Goal: Transaction & Acquisition: Purchase product/service

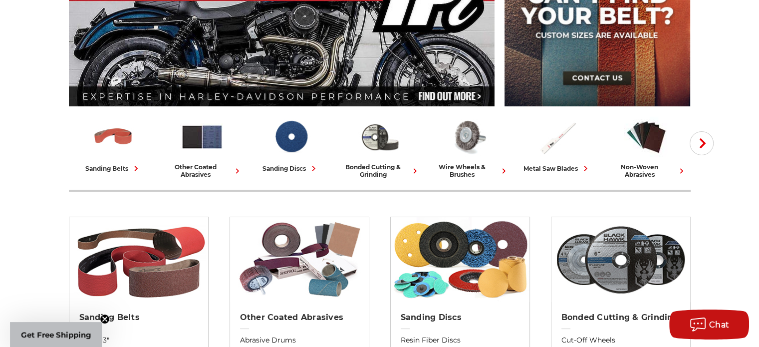
scroll to position [167, 0]
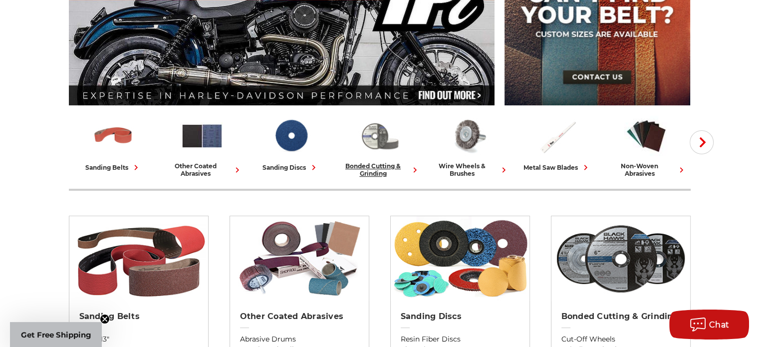
click at [377, 147] on img at bounding box center [380, 135] width 44 height 43
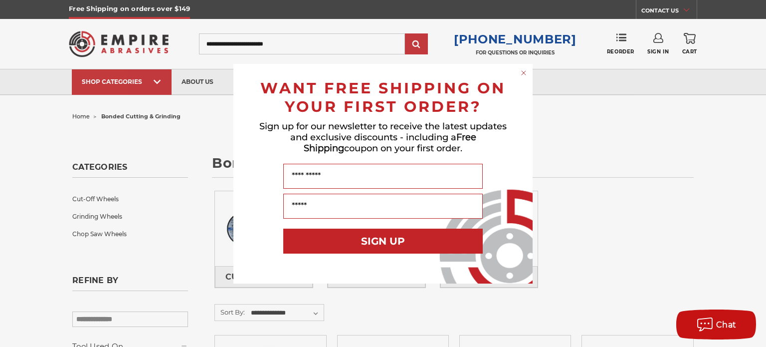
click at [589, 232] on div "Close dialog WANT FREE SHIPPING ON YOUR FIRST ORDER? Sign up for our newsletter…" at bounding box center [383, 173] width 766 height 347
click at [526, 71] on circle "Close dialog" at bounding box center [523, 72] width 9 height 9
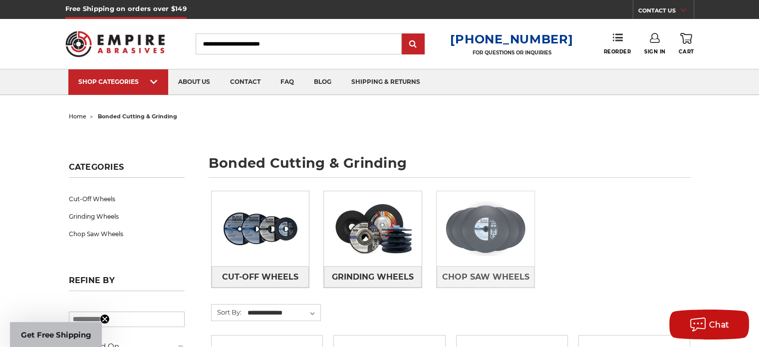
click at [503, 241] on img at bounding box center [486, 228] width 98 height 69
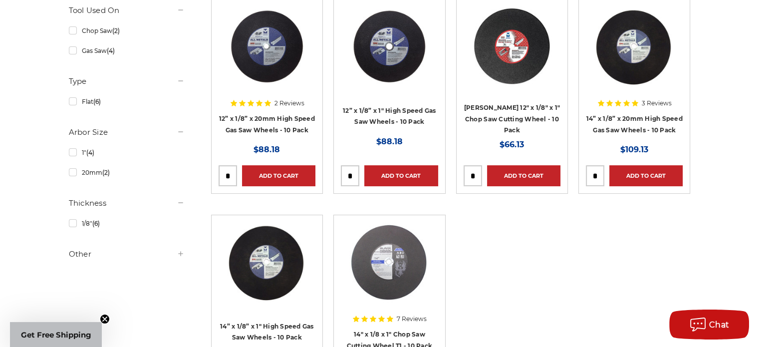
scroll to position [211, 0]
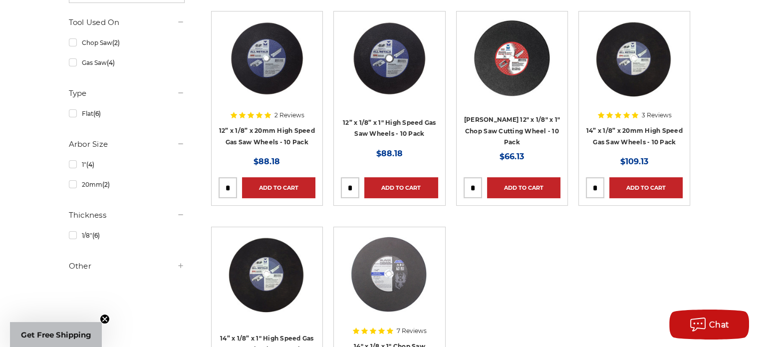
click at [275, 68] on img at bounding box center [267, 58] width 80 height 80
